Goal: Transaction & Acquisition: Obtain resource

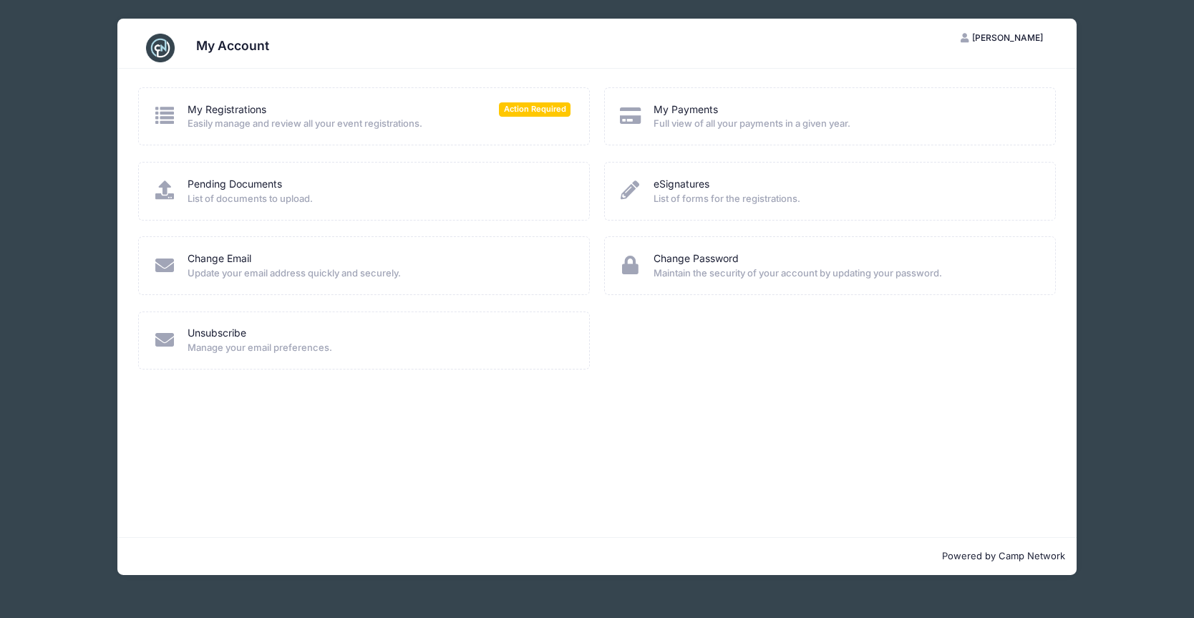
click at [167, 115] on icon at bounding box center [165, 115] width 24 height 19
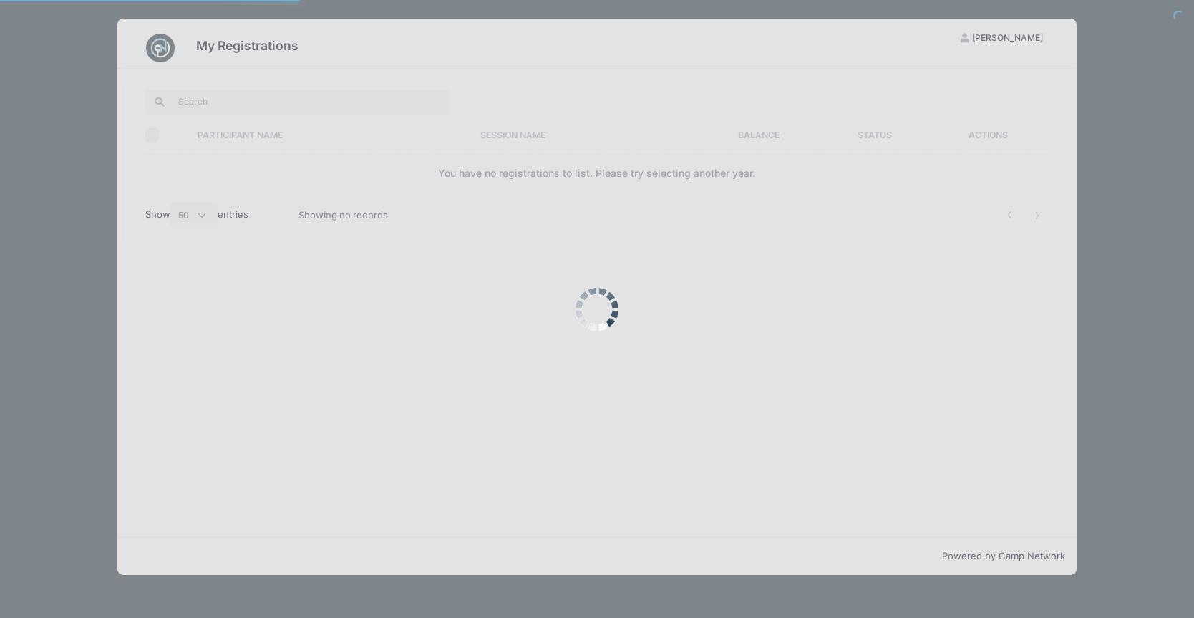
select select "50"
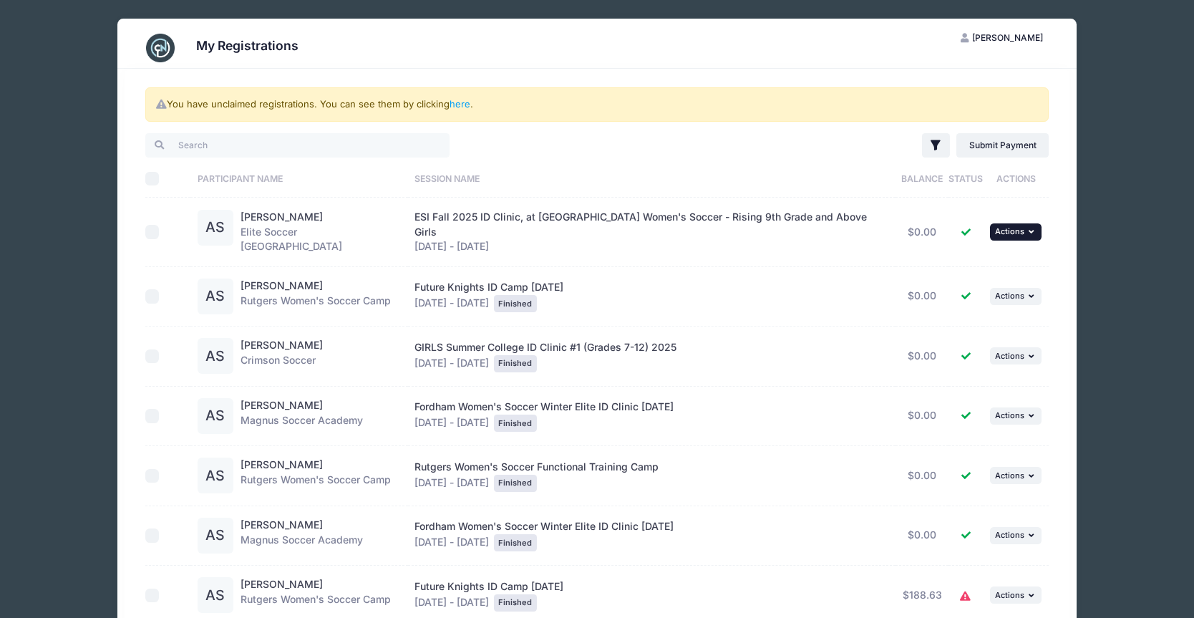
click at [1029, 228] on icon "button" at bounding box center [1033, 232] width 9 height 8
click at [980, 287] on link "View Attachments" at bounding box center [970, 286] width 130 height 27
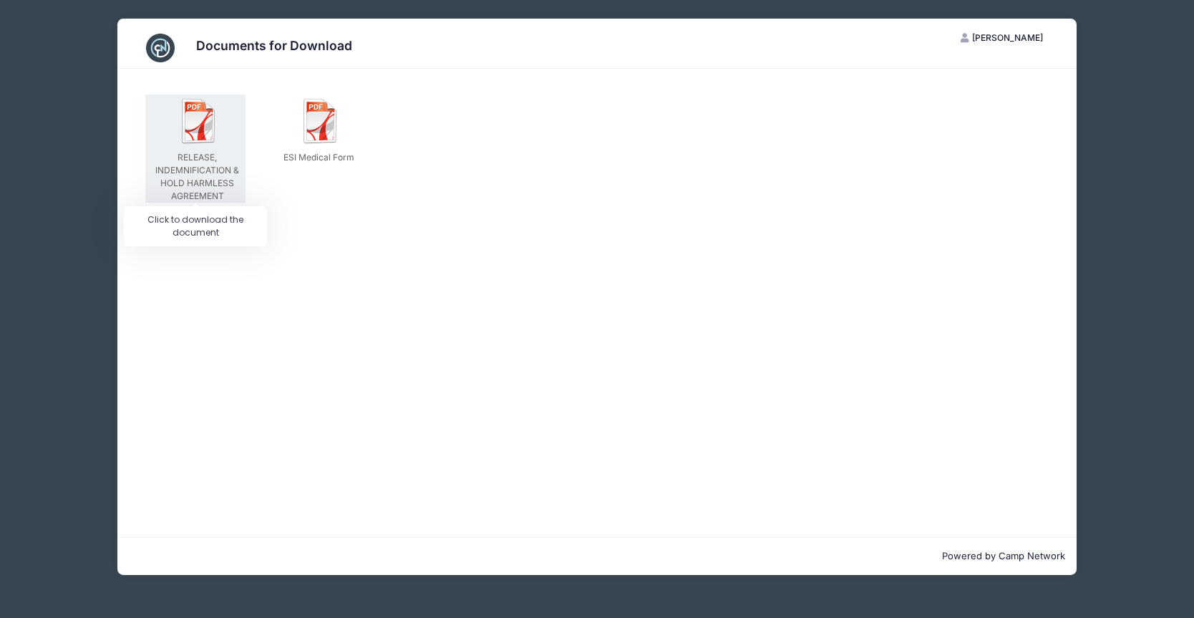
click at [202, 125] on img at bounding box center [199, 121] width 46 height 46
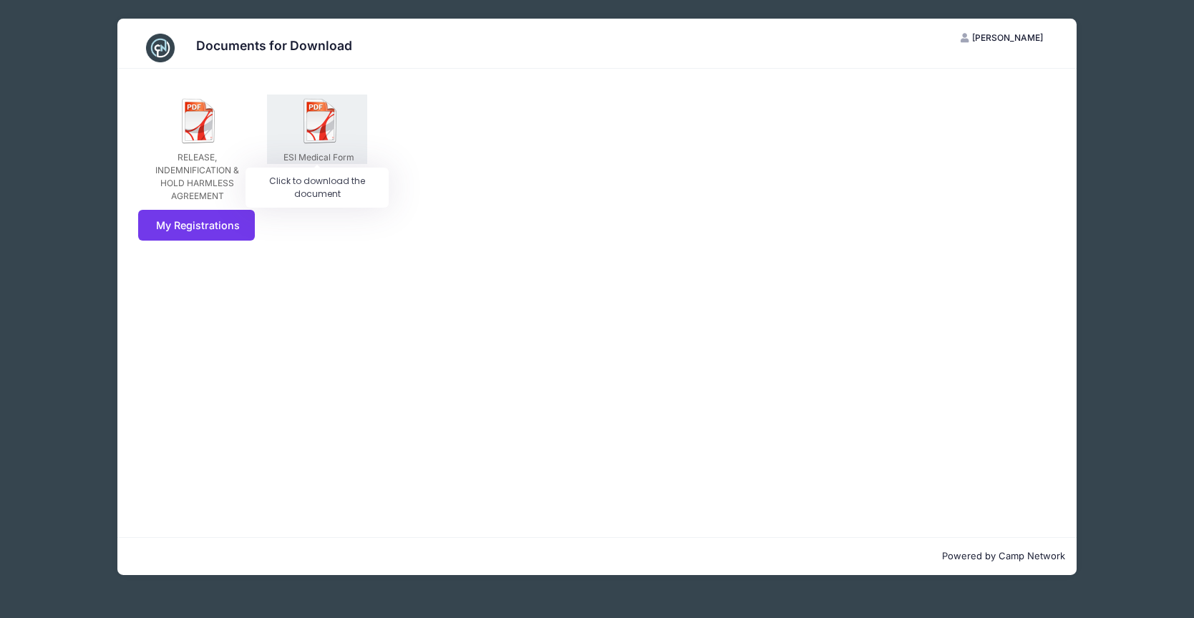
click at [324, 130] on img at bounding box center [321, 121] width 46 height 46
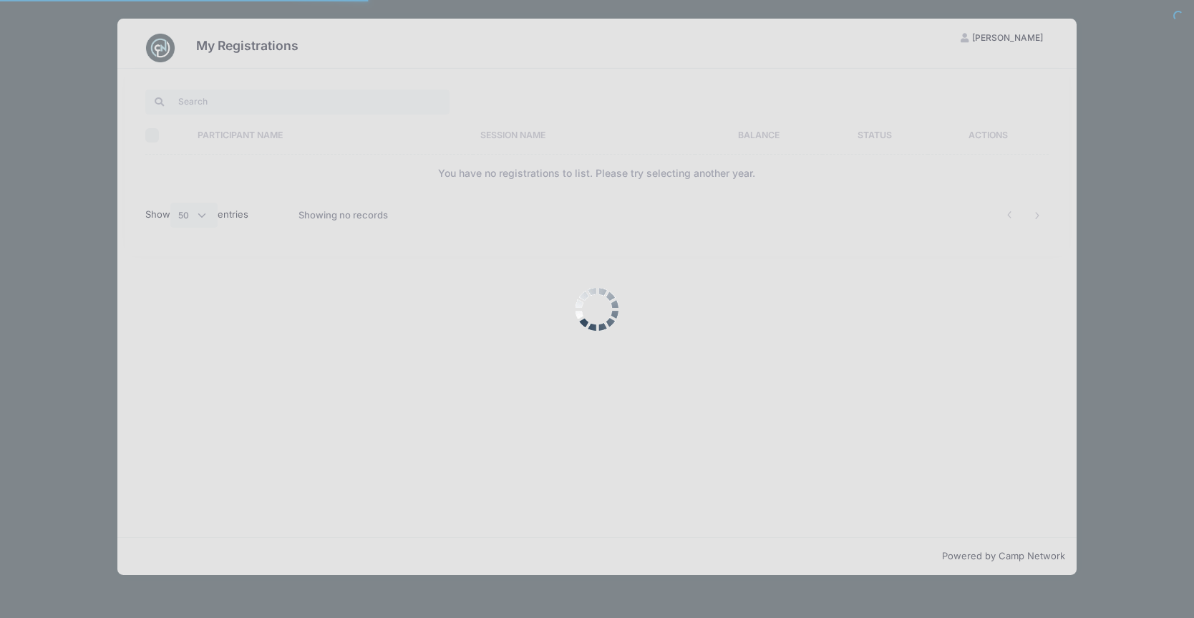
select select "50"
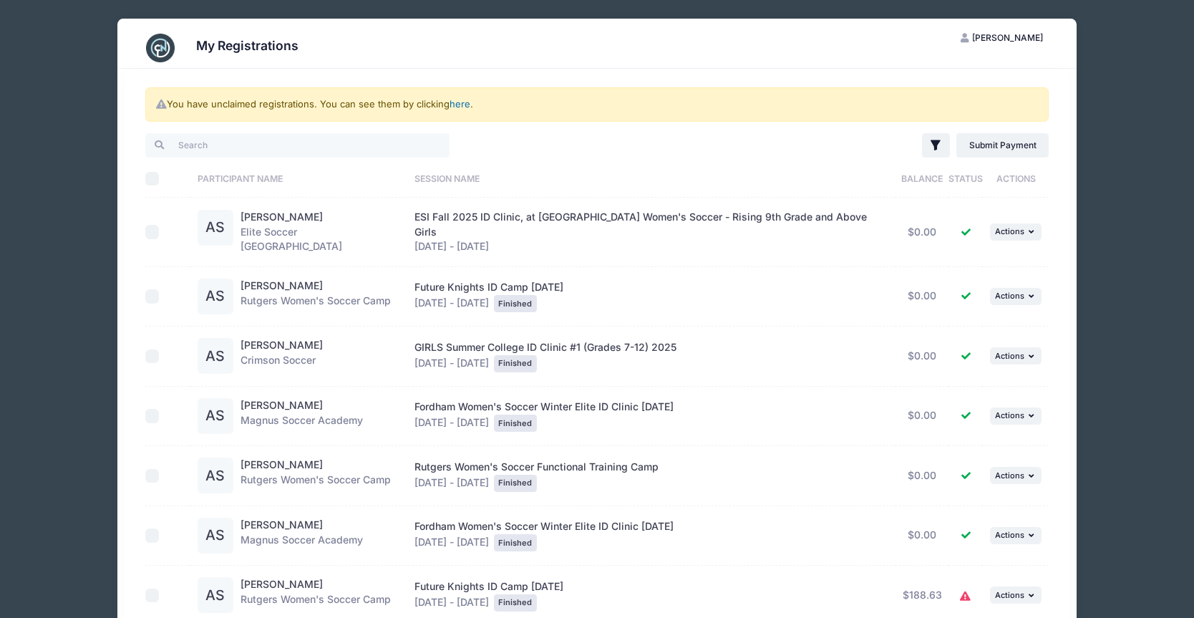
click at [460, 105] on link "here" at bounding box center [460, 103] width 21 height 11
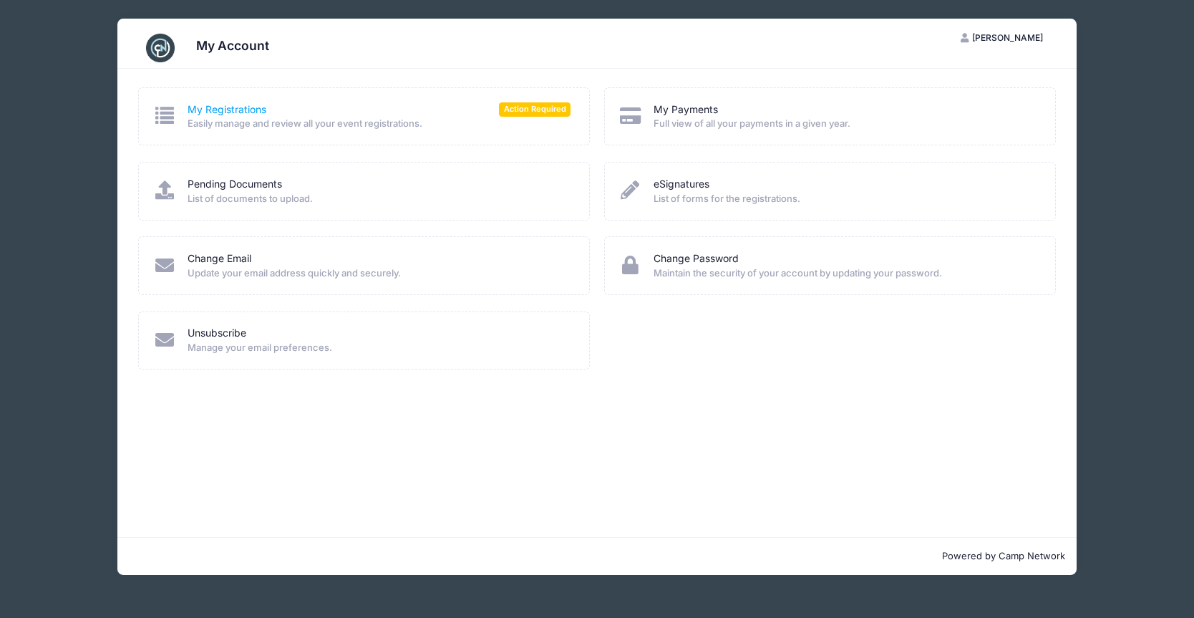
click at [222, 110] on link "My Registrations" at bounding box center [227, 109] width 79 height 15
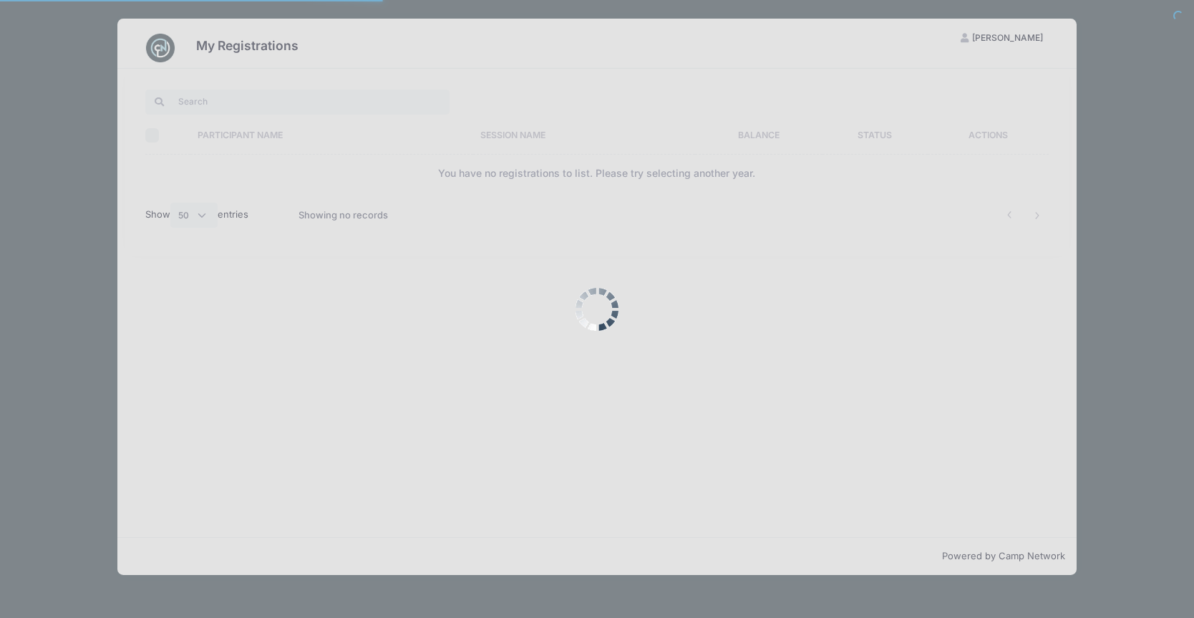
select select "50"
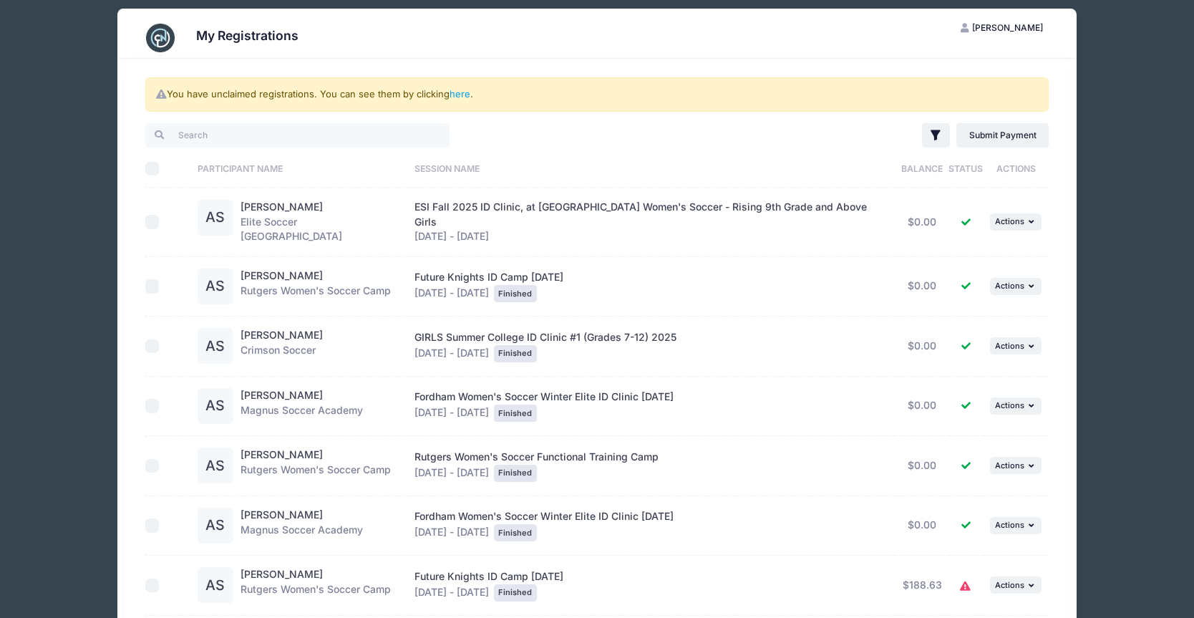
scroll to position [13, 0]
